Goal: Navigation & Orientation: Find specific page/section

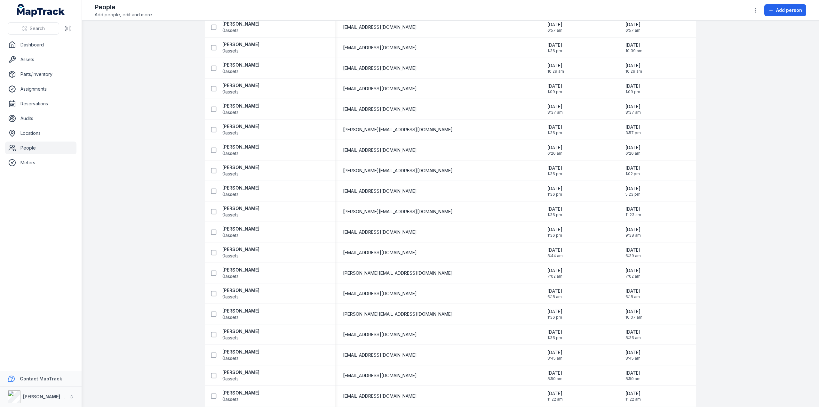
scroll to position [497, 0]
click at [235, 63] on strong "[PERSON_NAME]" at bounding box center [240, 65] width 37 height 6
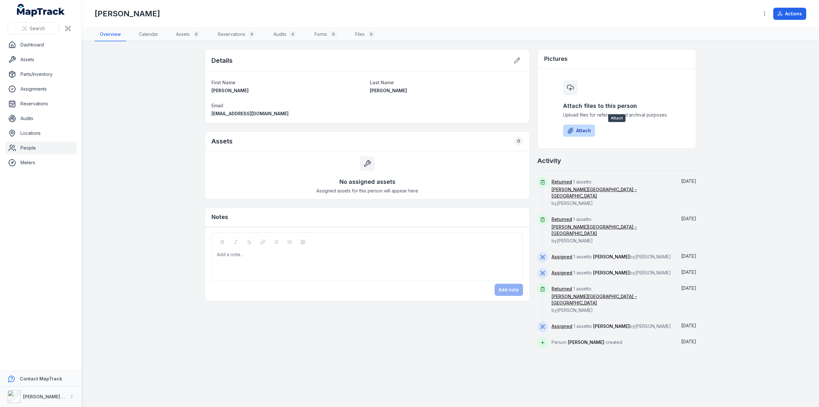
click at [577, 129] on button "Attach" at bounding box center [579, 130] width 32 height 12
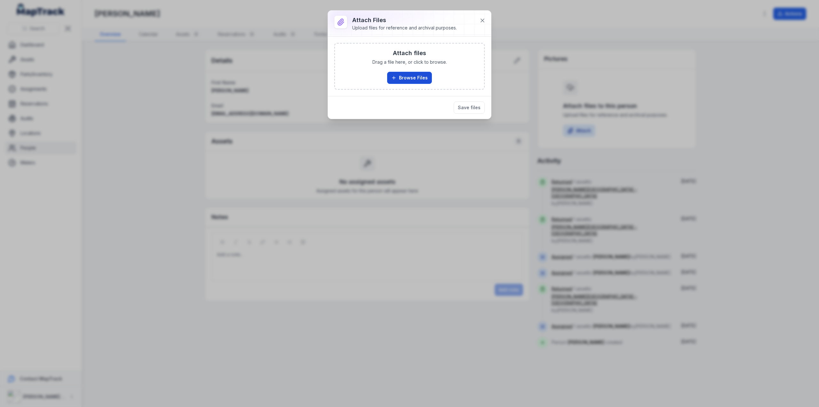
click at [405, 78] on button "Browse Files" at bounding box center [409, 78] width 45 height 12
click at [478, 21] on button at bounding box center [482, 20] width 12 height 12
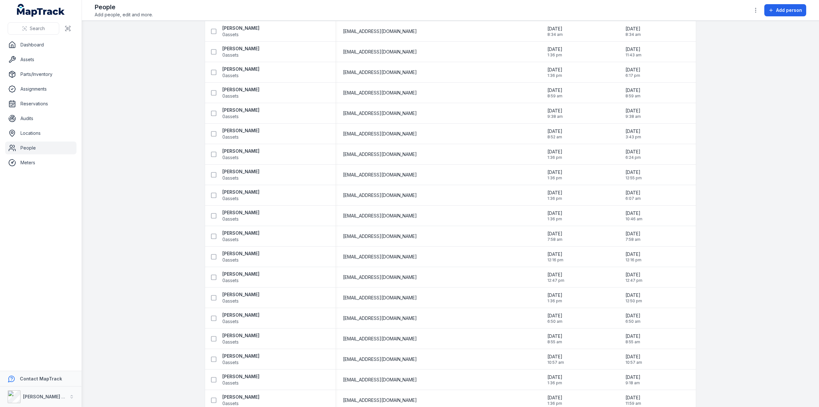
scroll to position [4416, 0]
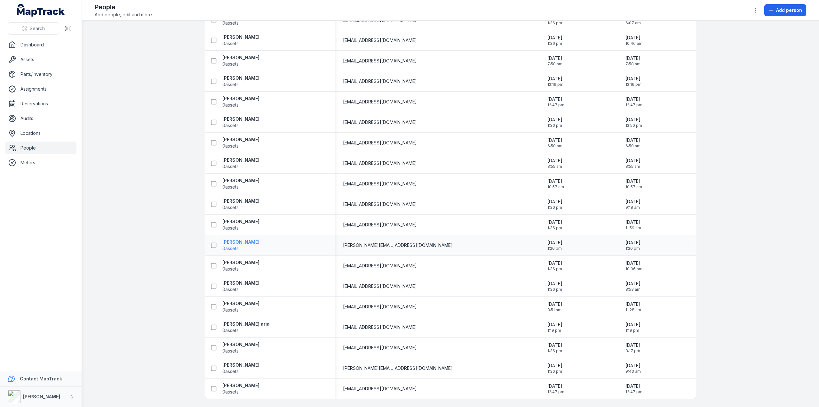
click at [232, 241] on strong "[PERSON_NAME]" at bounding box center [240, 242] width 37 height 6
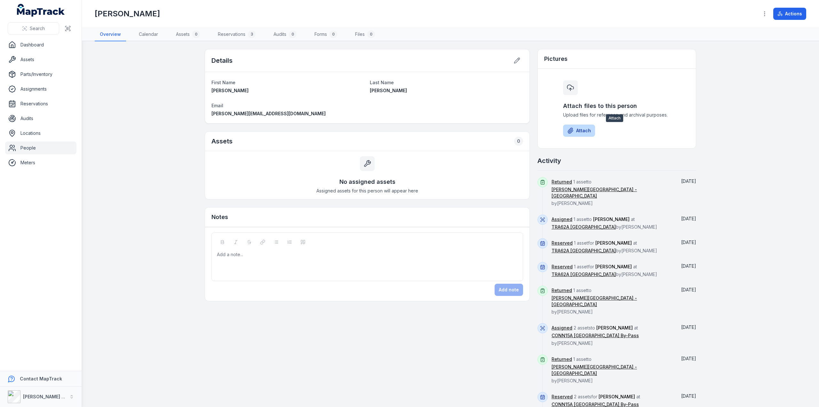
click at [577, 128] on button "Attach" at bounding box center [579, 130] width 32 height 12
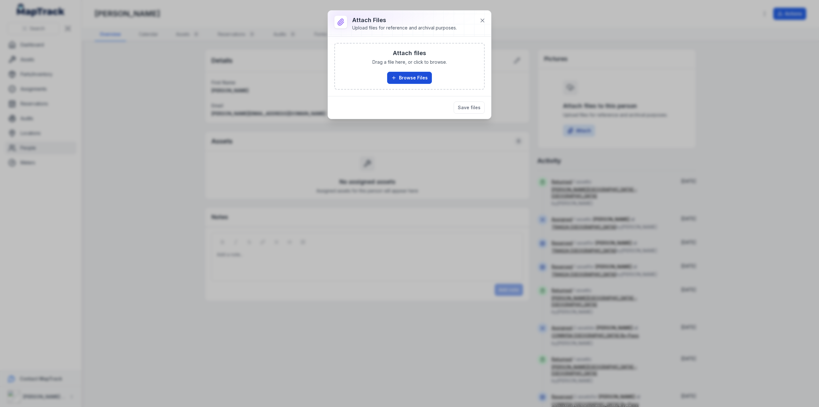
click at [410, 74] on button "Browse Files" at bounding box center [409, 78] width 45 height 12
click at [480, 21] on icon at bounding box center [482, 20] width 6 height 6
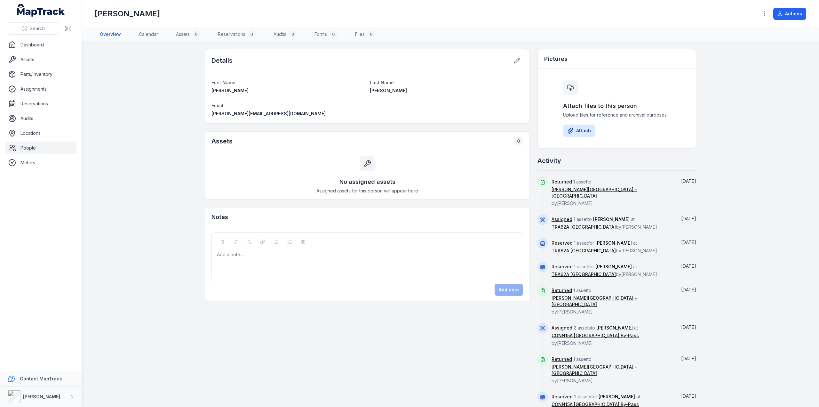
scroll to position [1, 0]
click at [227, 33] on link "Reservations 3" at bounding box center [237, 34] width 48 height 13
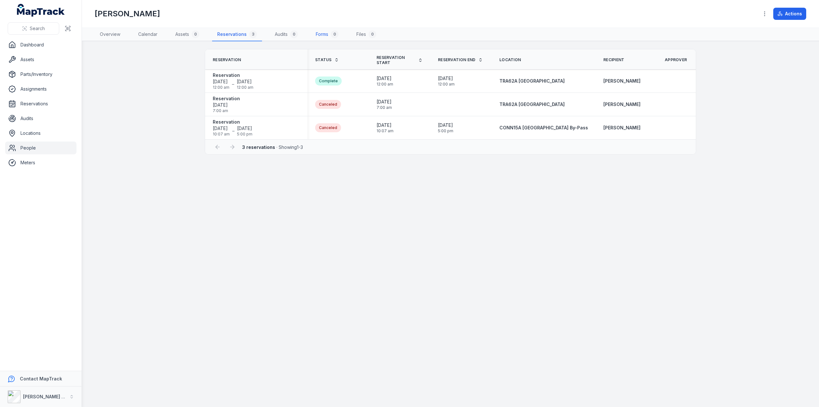
click at [326, 32] on link "Forms 0" at bounding box center [327, 34] width 33 height 13
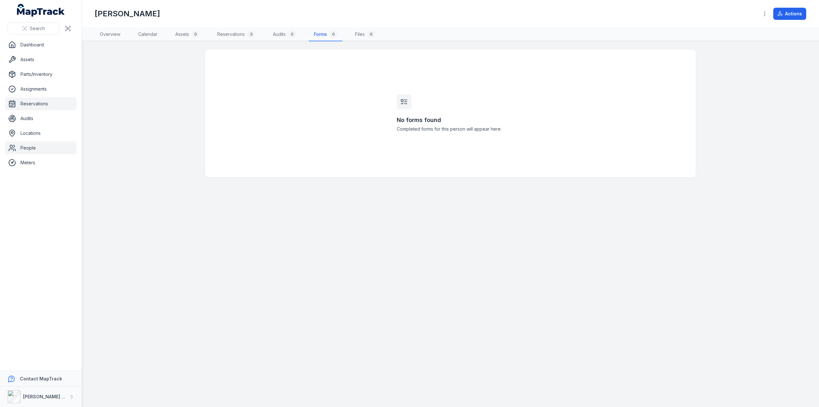
click at [33, 104] on link "Reservations" at bounding box center [40, 103] width 71 height 13
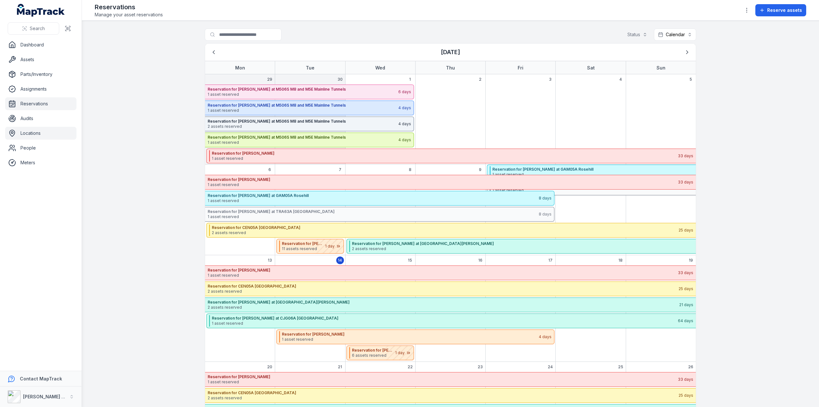
click at [32, 133] on link "Locations" at bounding box center [40, 133] width 71 height 13
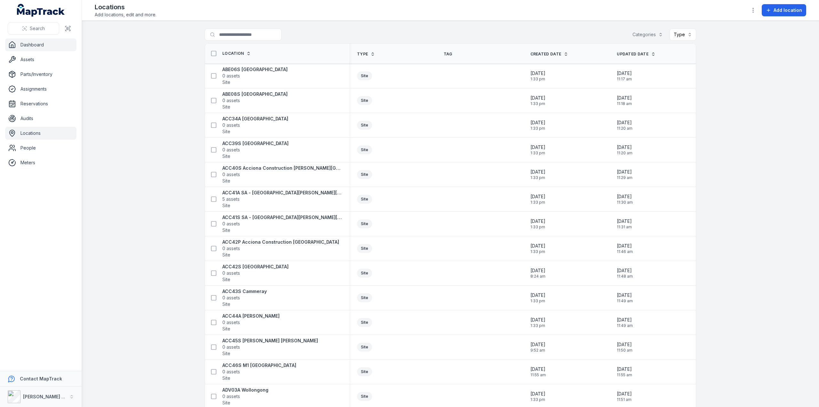
click at [28, 41] on link "Dashboard" at bounding box center [40, 44] width 71 height 13
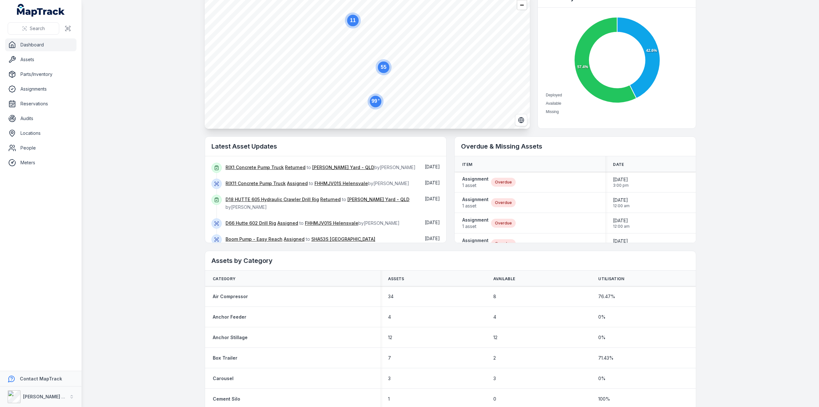
scroll to position [32, 0]
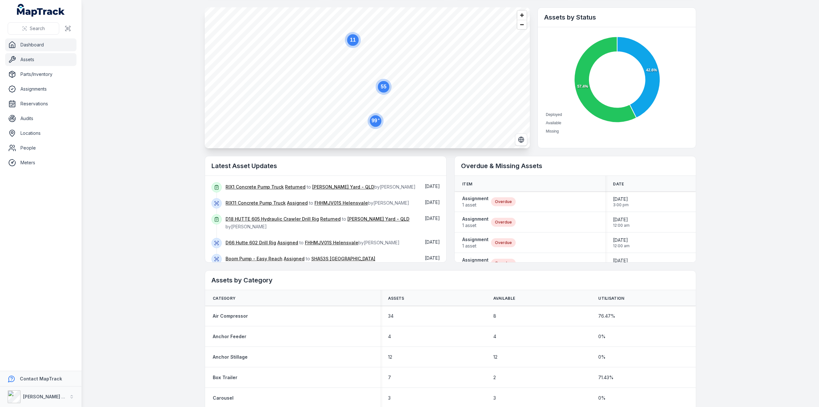
click at [27, 60] on link "Assets" at bounding box center [40, 59] width 71 height 13
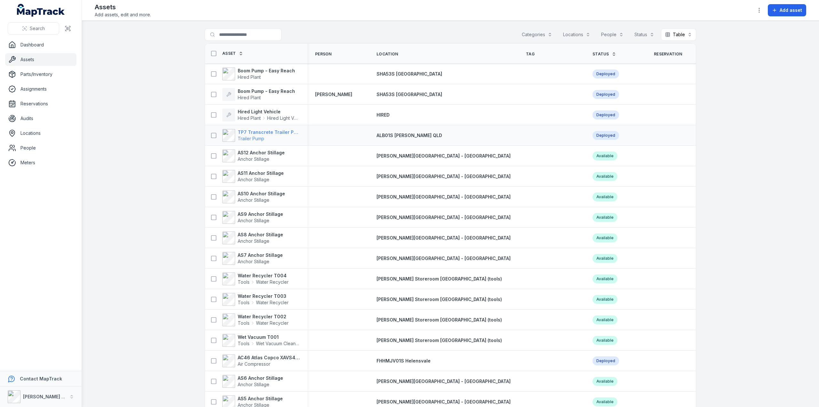
click at [257, 133] on strong "TP7 Transcrete Trailer Pump" at bounding box center [269, 132] width 62 height 6
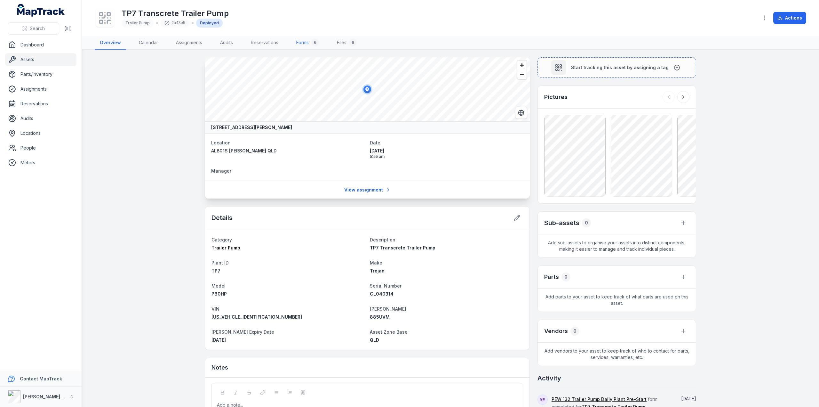
click at [307, 44] on link "Forms 6" at bounding box center [307, 42] width 33 height 13
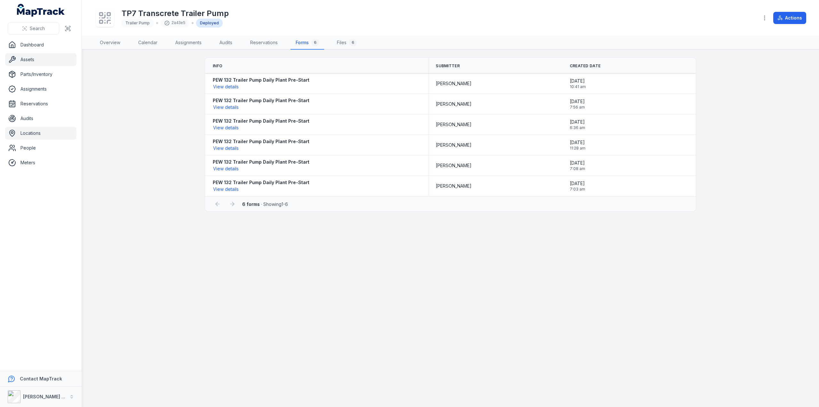
click at [32, 134] on link "Locations" at bounding box center [40, 133] width 71 height 13
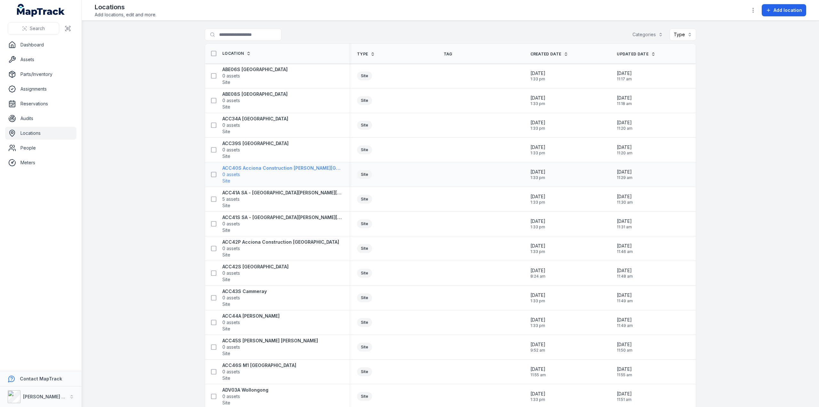
click at [259, 167] on strong "ACC40S Acciona Construction [PERSON_NAME][GEOGRAPHIC_DATA][PERSON_NAME]" at bounding box center [281, 168] width 119 height 6
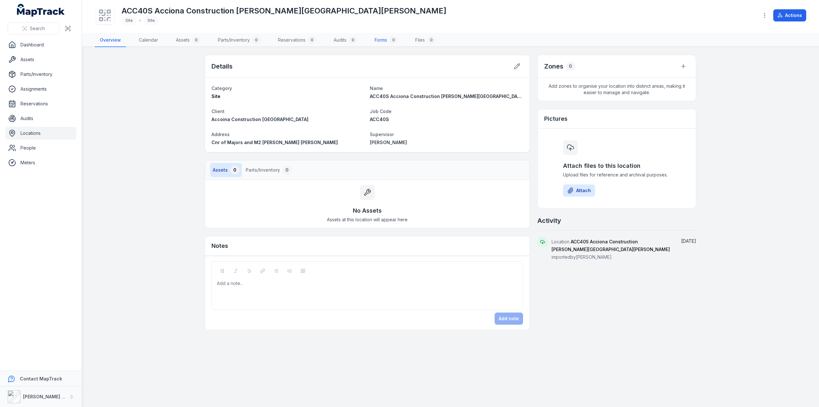
click at [381, 39] on link "Forms 0" at bounding box center [386, 40] width 33 height 13
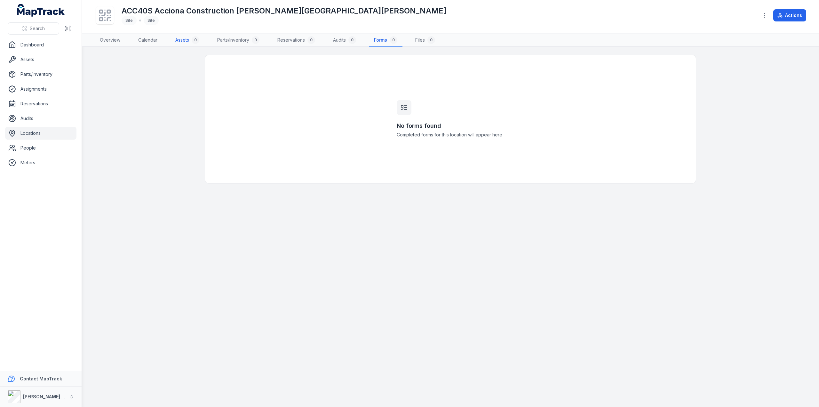
click at [182, 40] on link "Assets 0" at bounding box center [187, 40] width 34 height 13
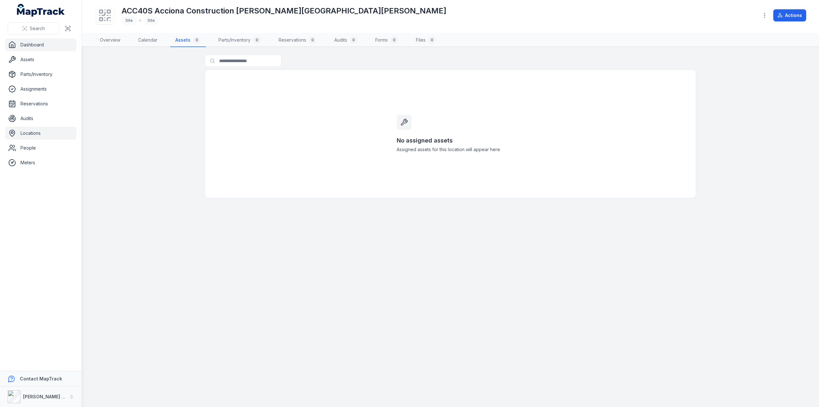
click at [32, 42] on link "Dashboard" at bounding box center [40, 44] width 71 height 13
